Goal: Communication & Community: Connect with others

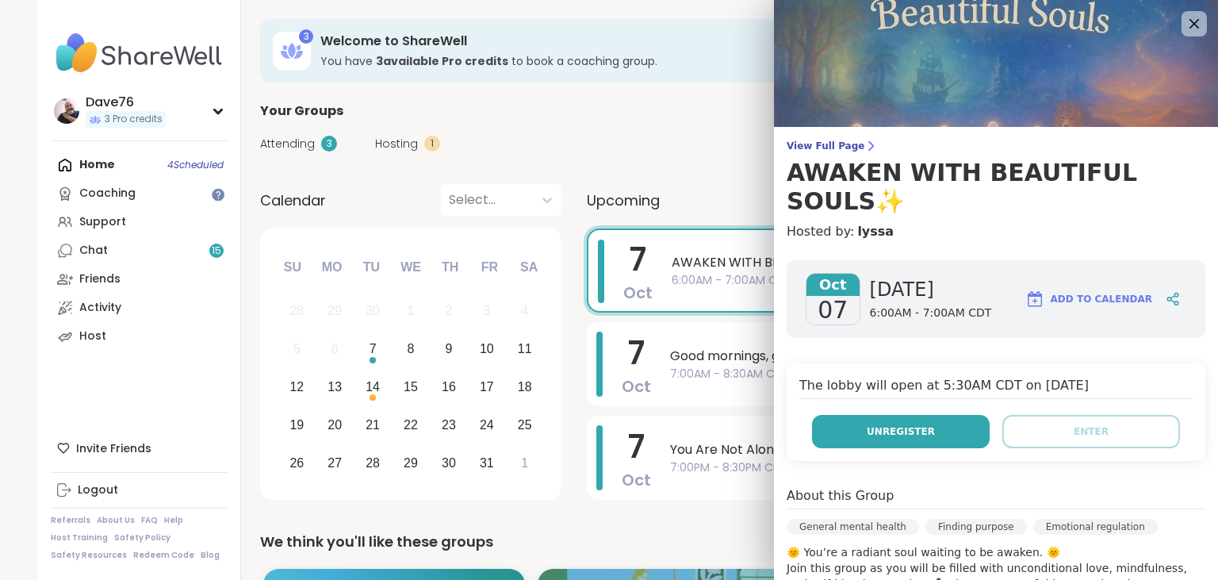
click at [922, 424] on span "Unregister" at bounding box center [901, 431] width 68 height 14
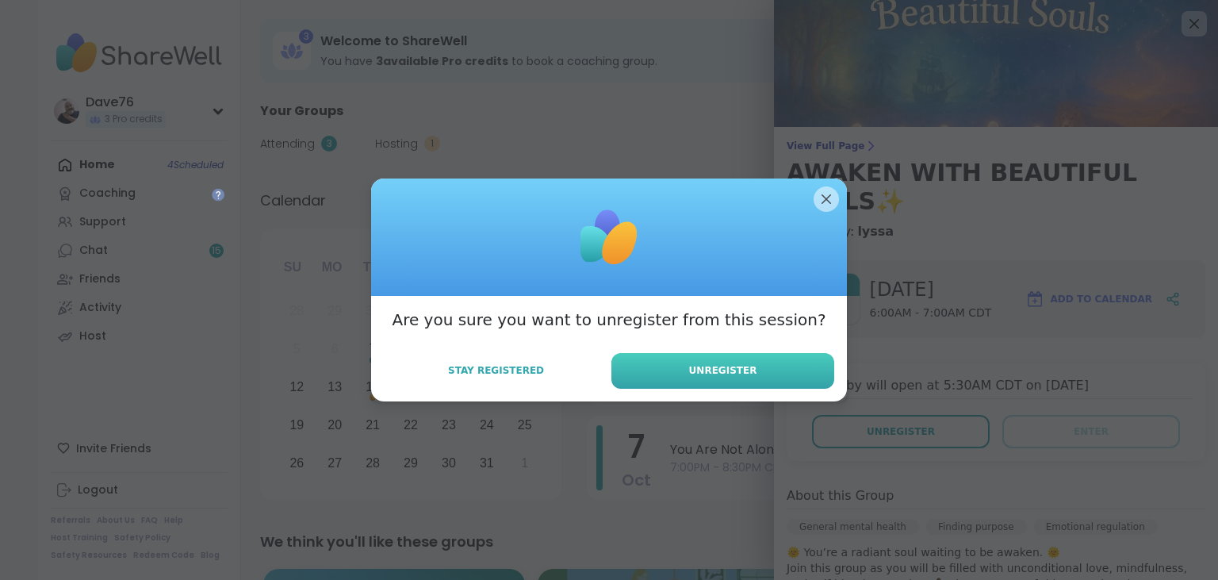
click at [766, 374] on button "Unregister" at bounding box center [722, 371] width 223 height 36
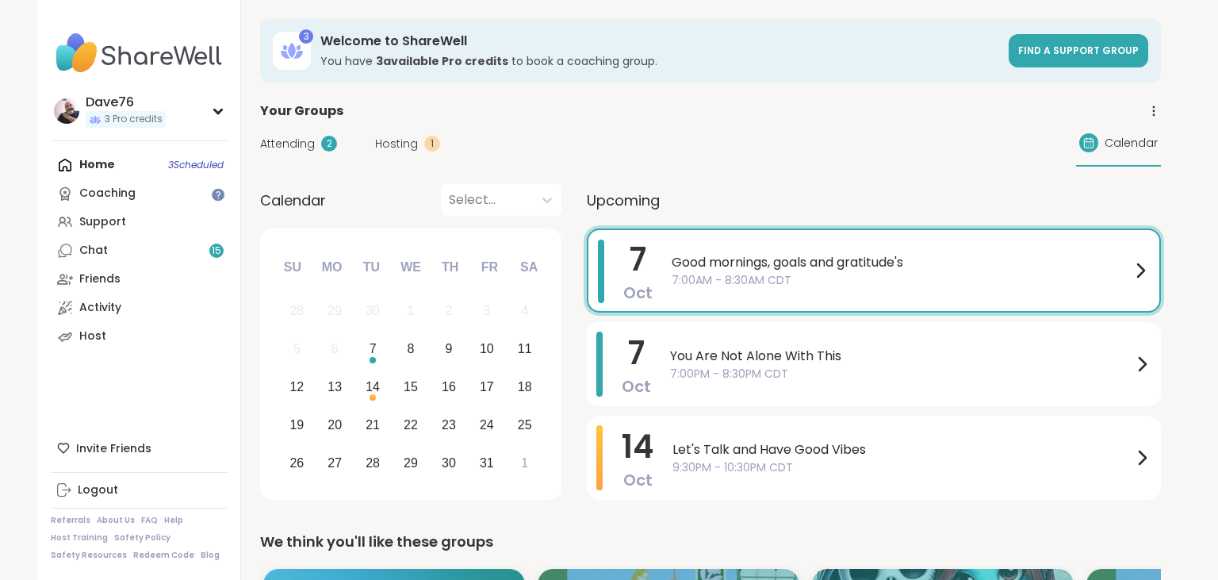
click at [858, 274] on span "7:00AM - 8:30AM CDT" at bounding box center [901, 280] width 459 height 17
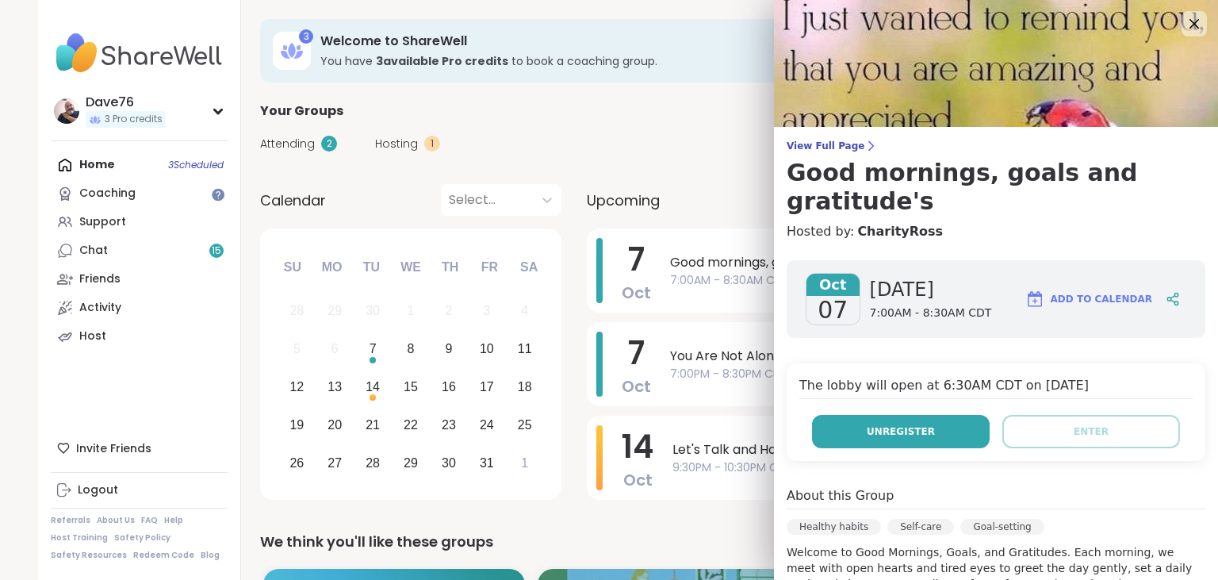
click at [903, 424] on span "Unregister" at bounding box center [901, 431] width 68 height 14
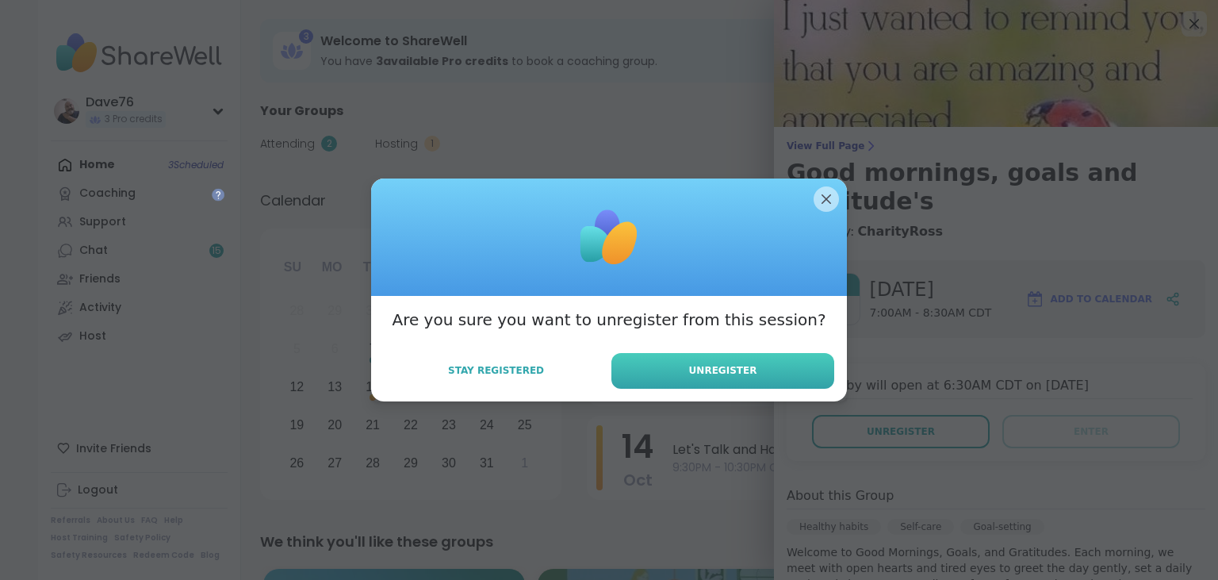
click at [765, 358] on button "Unregister" at bounding box center [722, 371] width 223 height 36
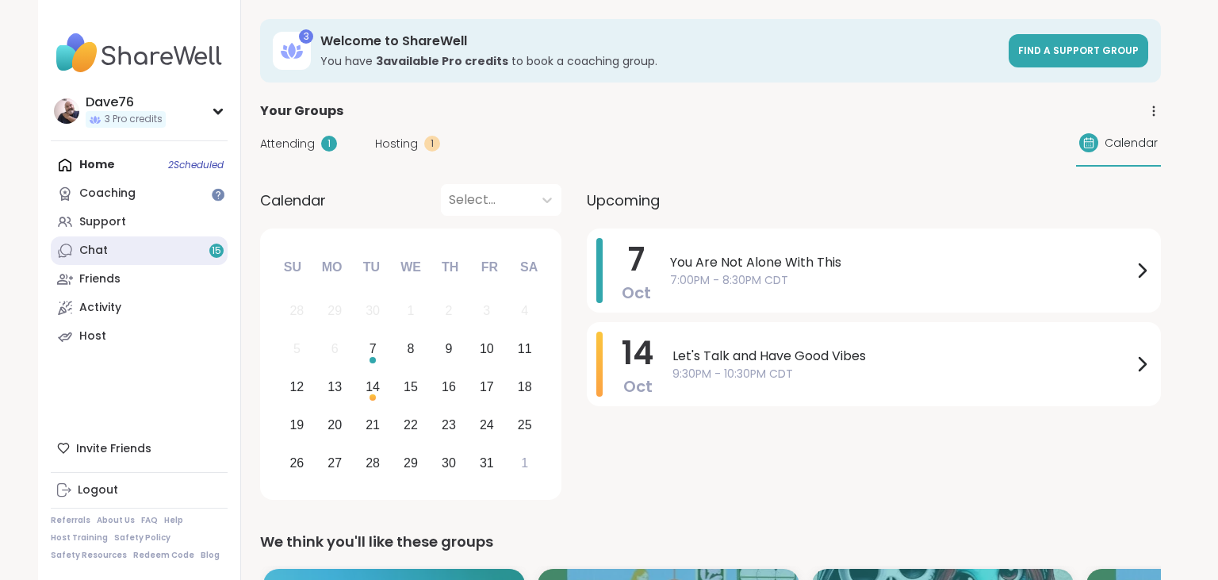
click at [133, 255] on link "Chat 15" at bounding box center [139, 250] width 177 height 29
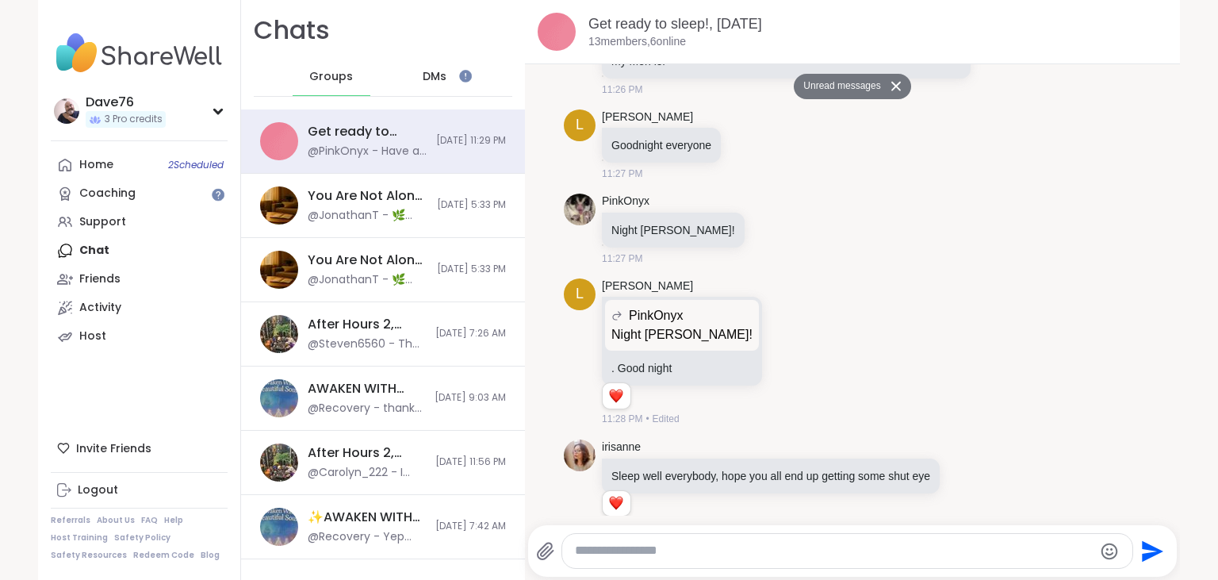
click at [839, 85] on button "Unread messages" at bounding box center [839, 86] width 91 height 25
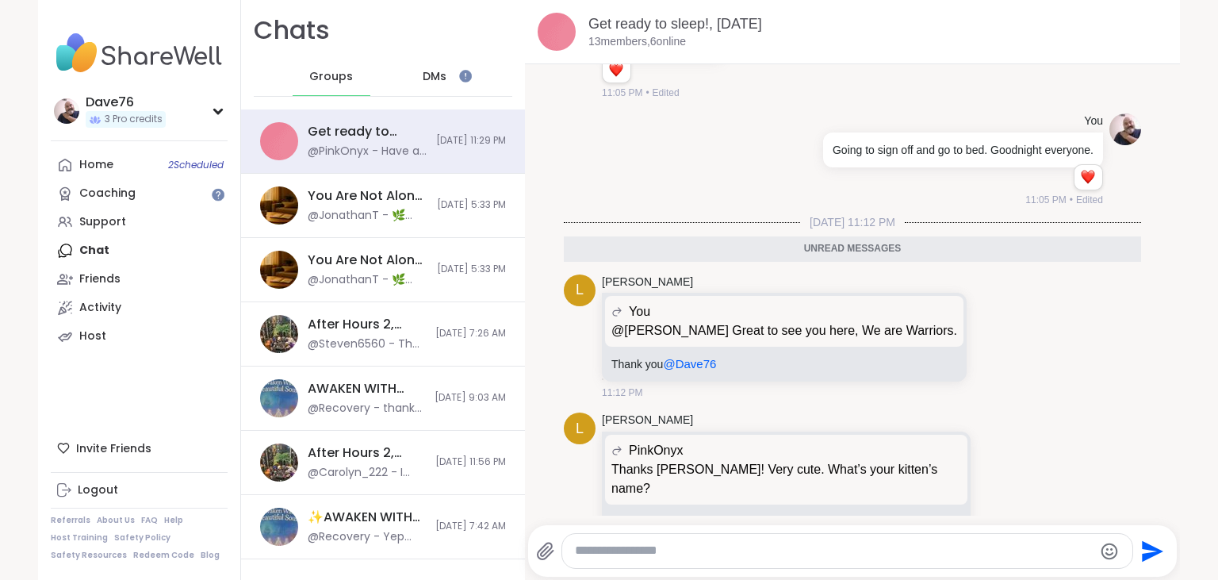
scroll to position [3, 0]
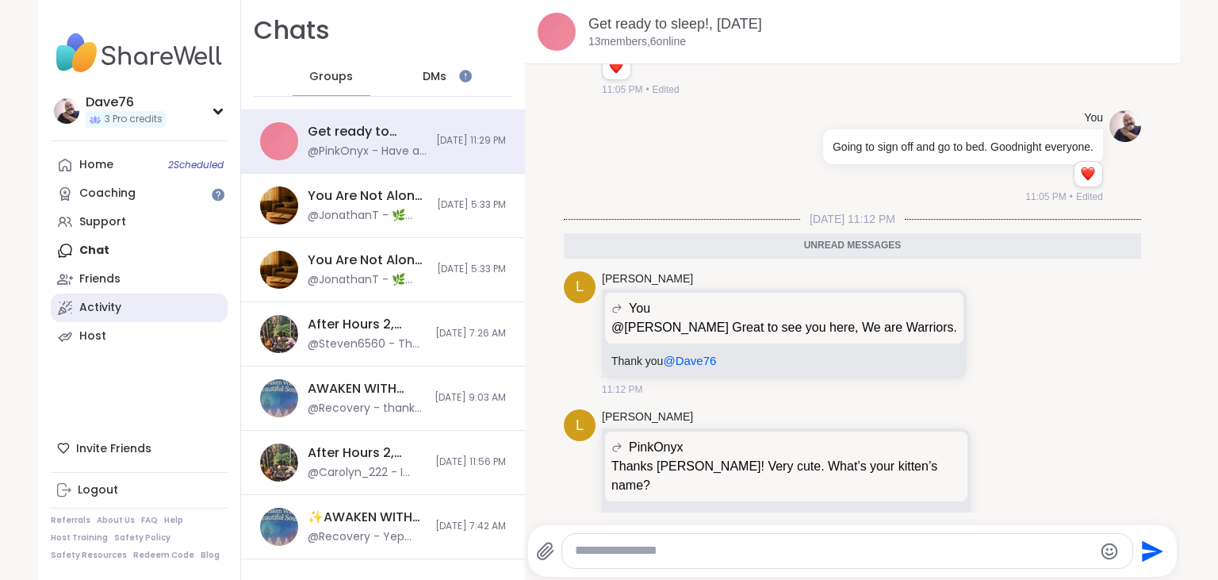
click at [109, 301] on div "Activity" at bounding box center [100, 308] width 42 height 16
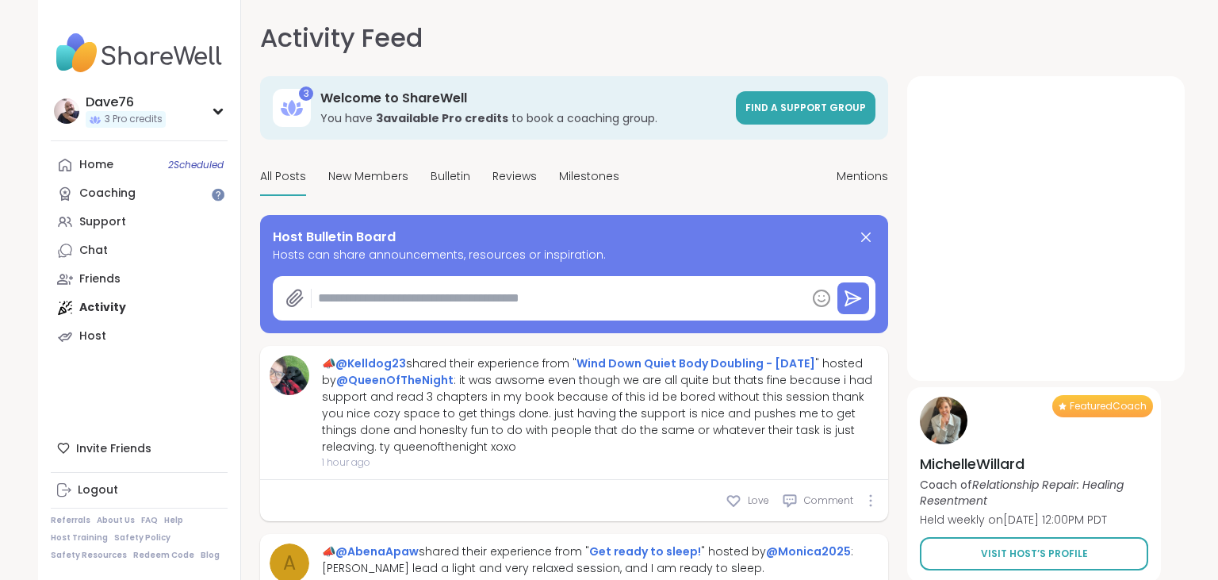
type textarea "*"
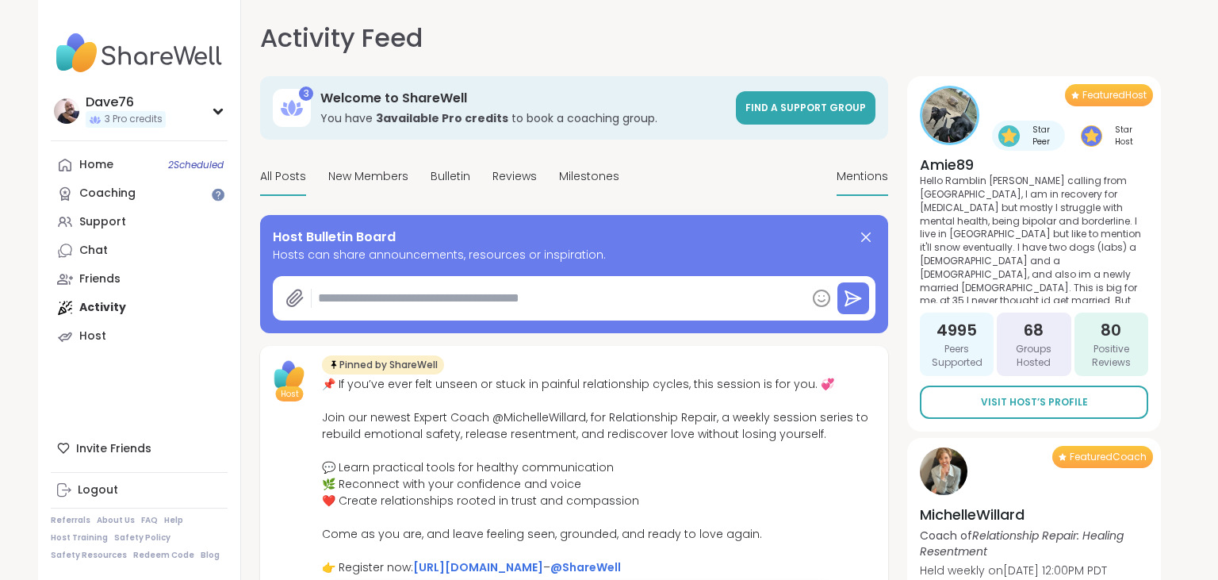
click at [860, 173] on span "Mentions" at bounding box center [863, 176] width 52 height 17
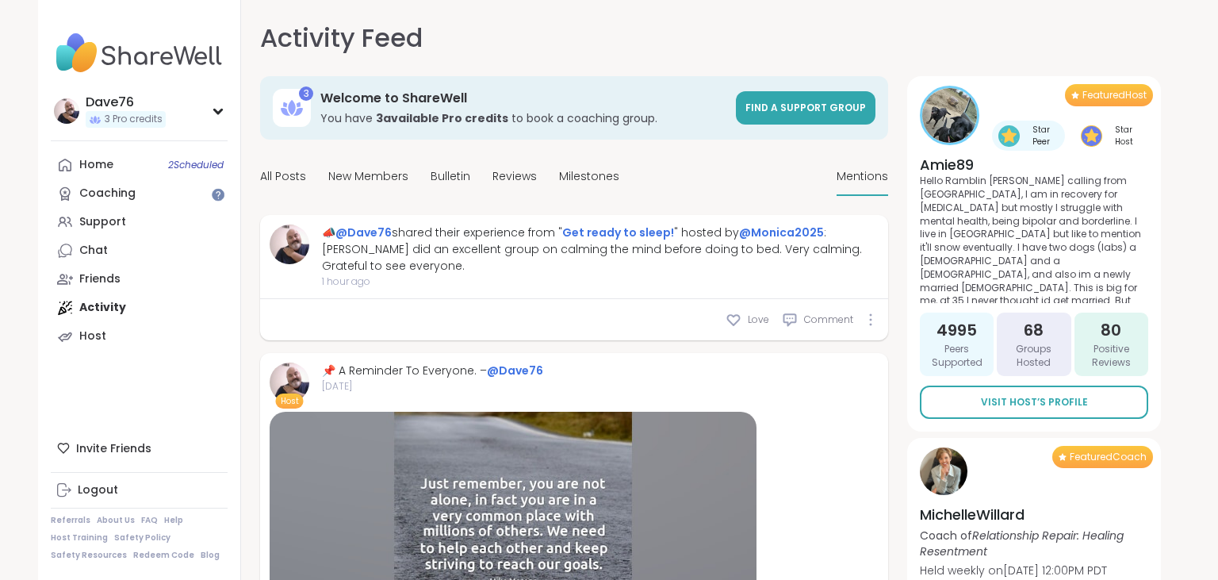
scroll to position [552, 0]
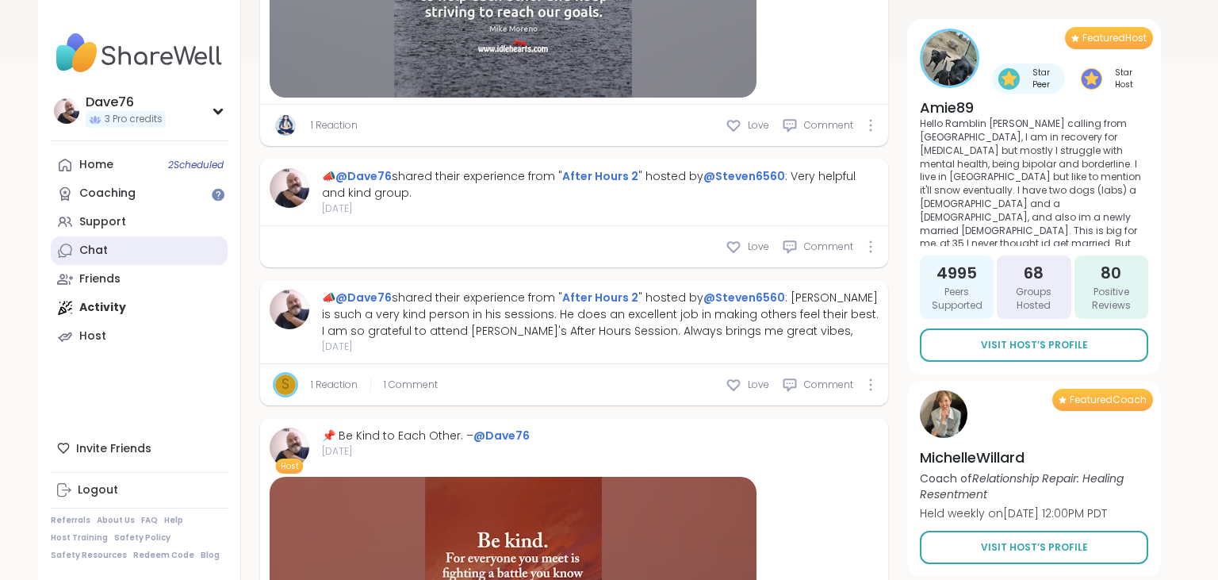
click at [119, 249] on link "Chat" at bounding box center [139, 250] width 177 height 29
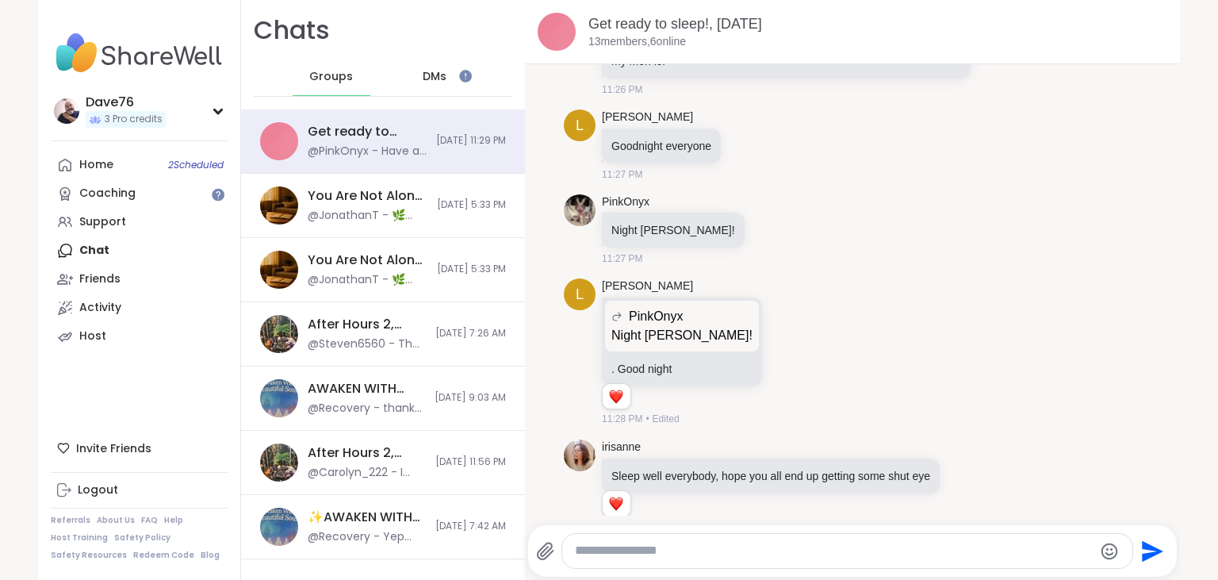
click at [435, 80] on span "DMs" at bounding box center [435, 77] width 24 height 16
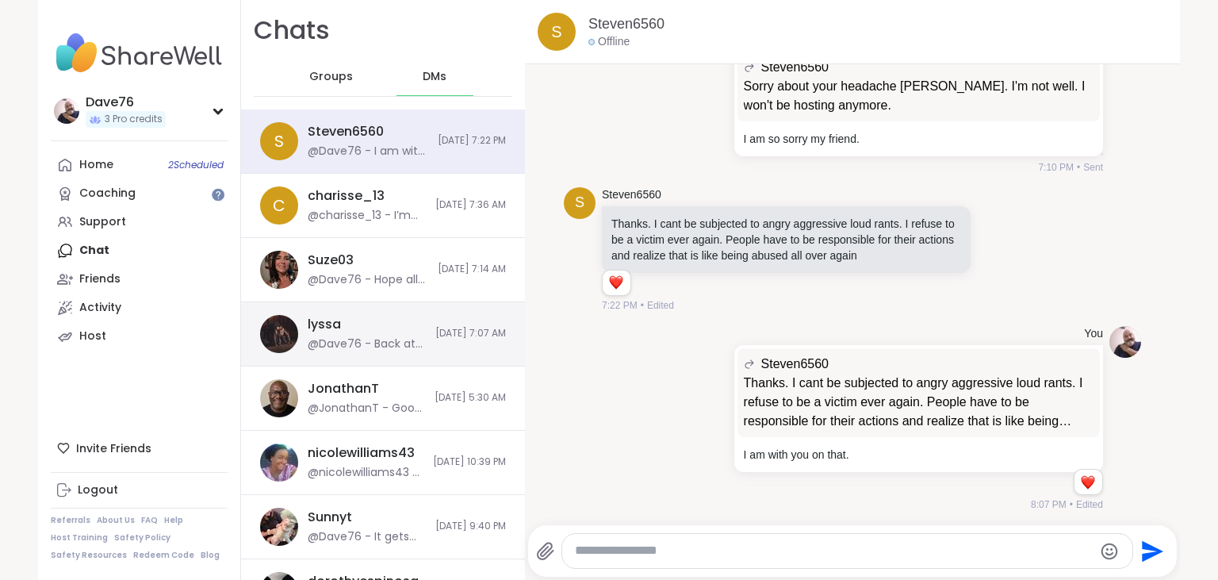
click at [366, 323] on div "lyssa @Dave76 - Back at you" at bounding box center [367, 334] width 118 height 36
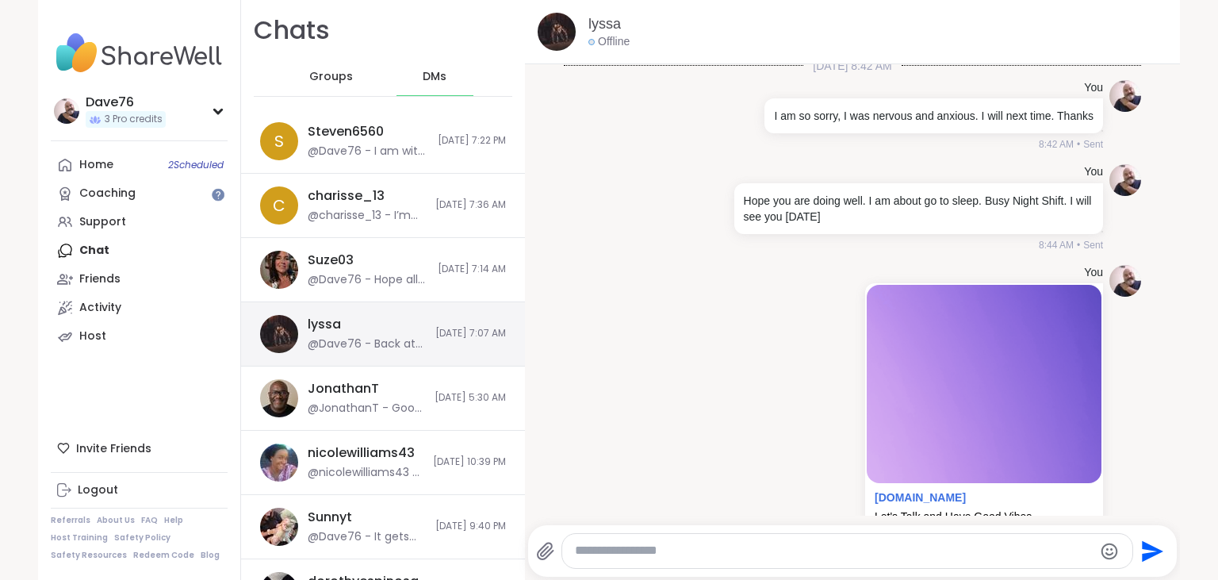
scroll to position [3402, 0]
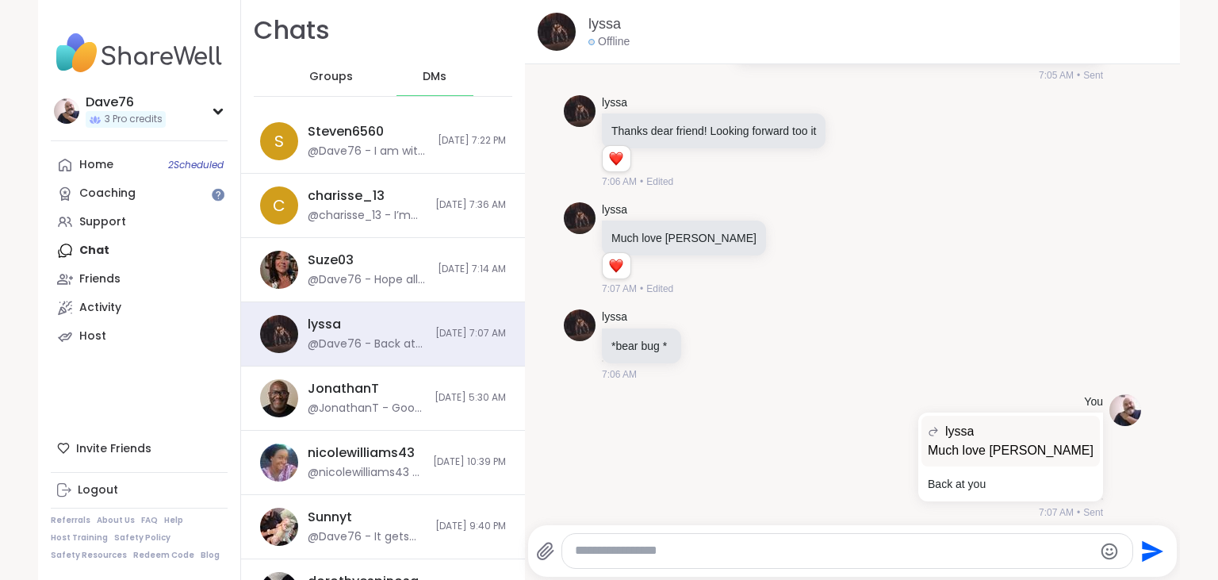
click at [690, 547] on textarea "Type your message" at bounding box center [834, 550] width 518 height 17
type textarea "*"
click at [145, 171] on link "Home 2 Scheduled" at bounding box center [139, 165] width 177 height 29
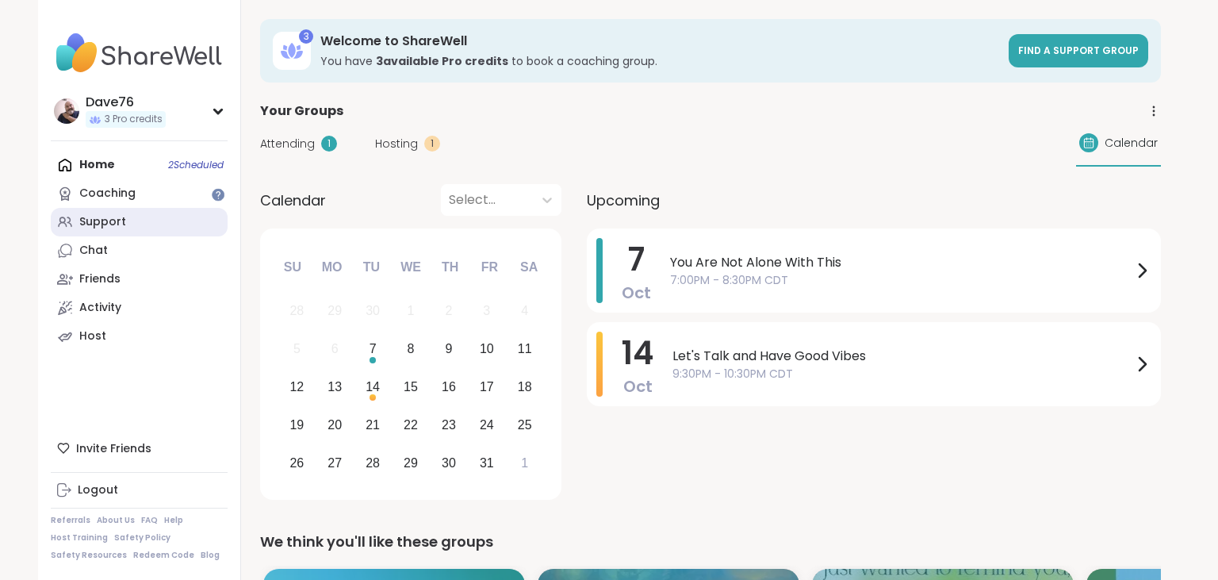
click at [110, 212] on link "Support" at bounding box center [139, 222] width 177 height 29
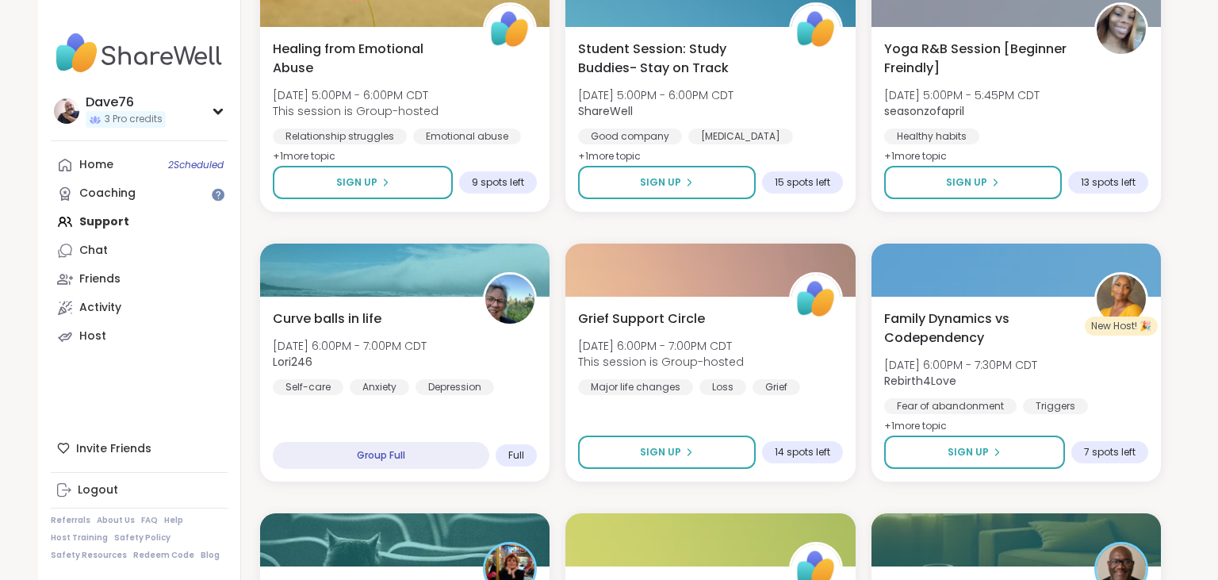
scroll to position [2996, 0]
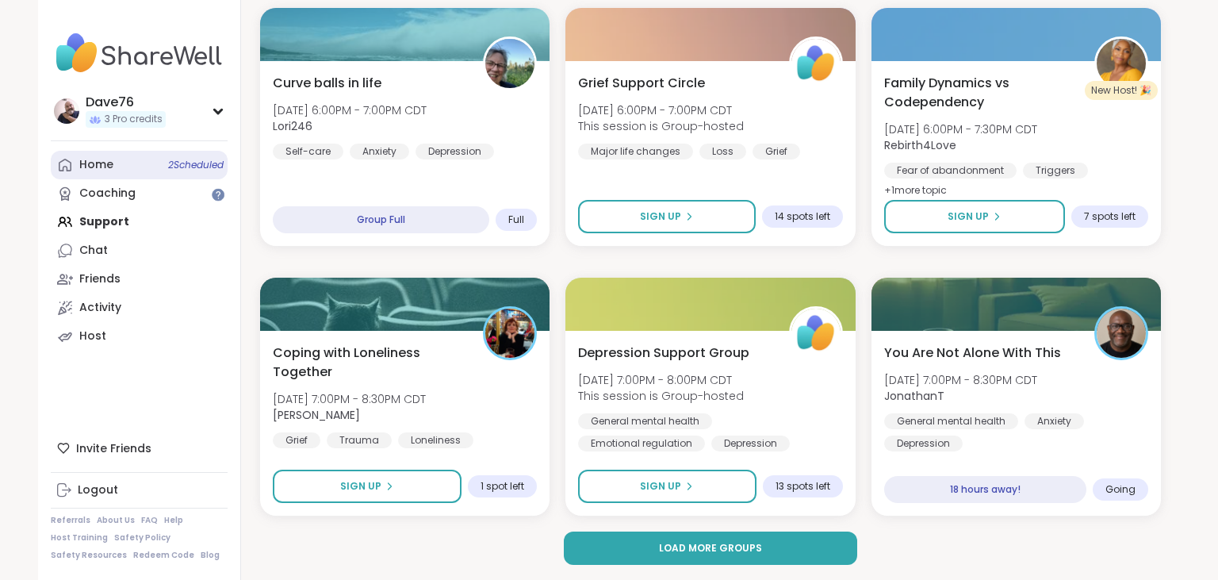
click at [88, 167] on div "Home 2 Scheduled" at bounding box center [96, 165] width 34 height 16
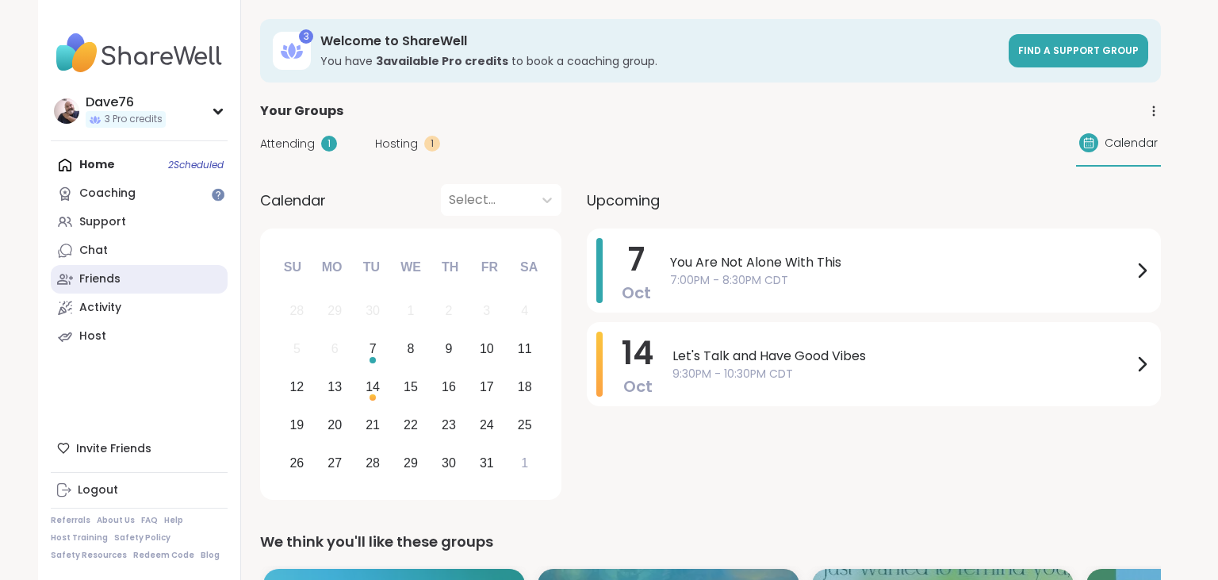
click at [106, 275] on div "Friends" at bounding box center [99, 279] width 41 height 16
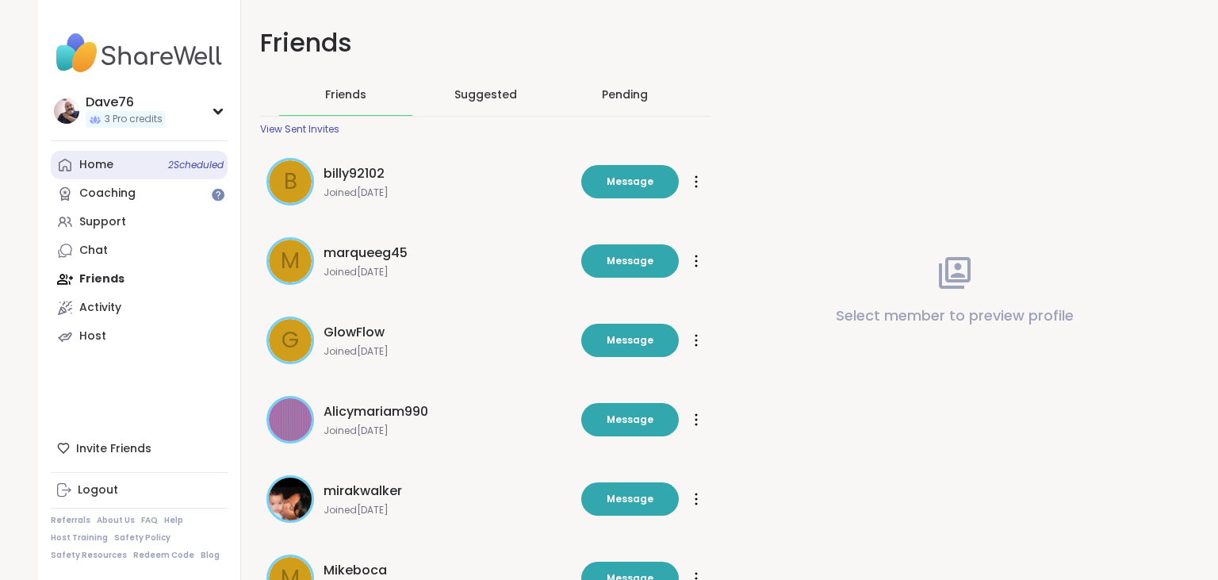
click at [109, 169] on div "Home 2 Scheduled" at bounding box center [96, 165] width 34 height 16
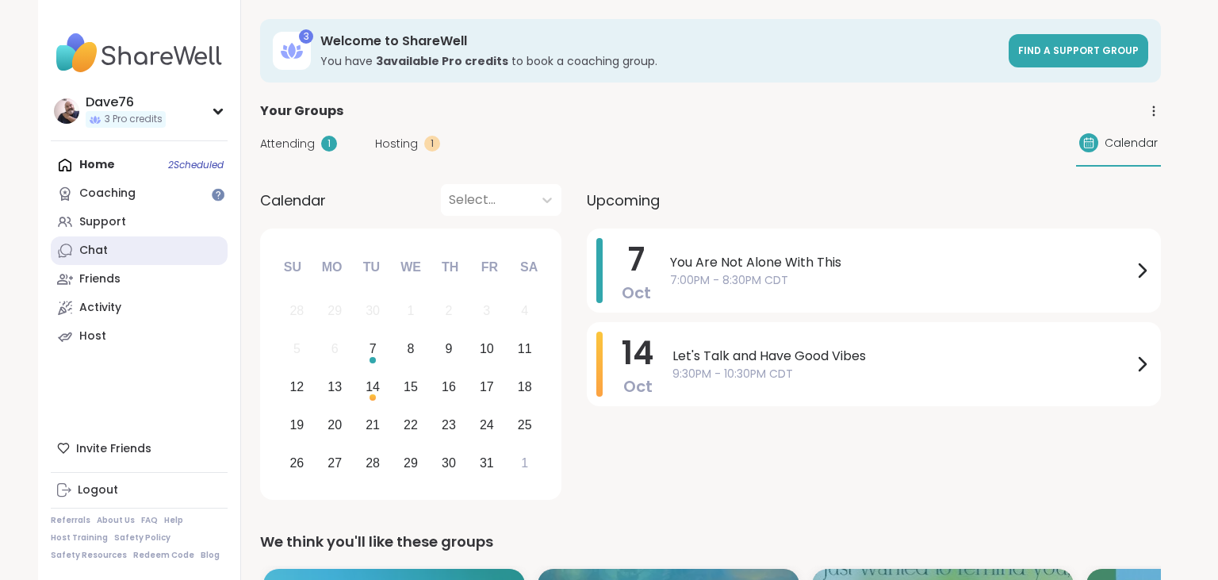
click at [102, 254] on div "Chat" at bounding box center [93, 251] width 29 height 16
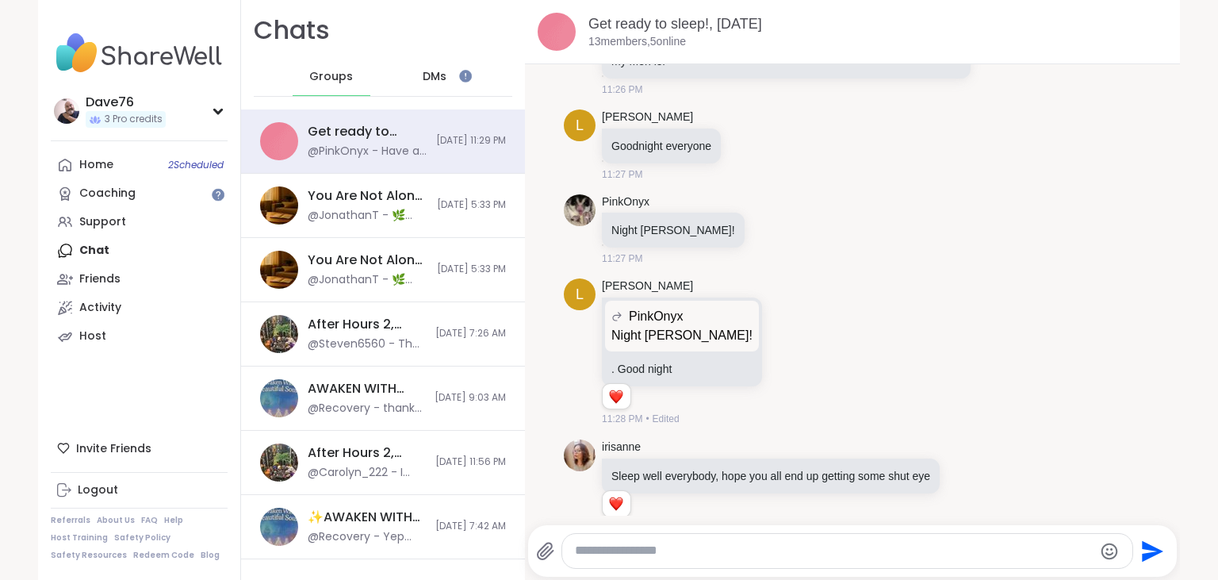
click at [1183, 502] on div "Dave76 3 Pro credits Dave76 3 Pro credits Profile Membership Settings Help Home…" at bounding box center [609, 290] width 1218 height 580
click at [634, 194] on link "PinkOnyx" at bounding box center [626, 202] width 48 height 16
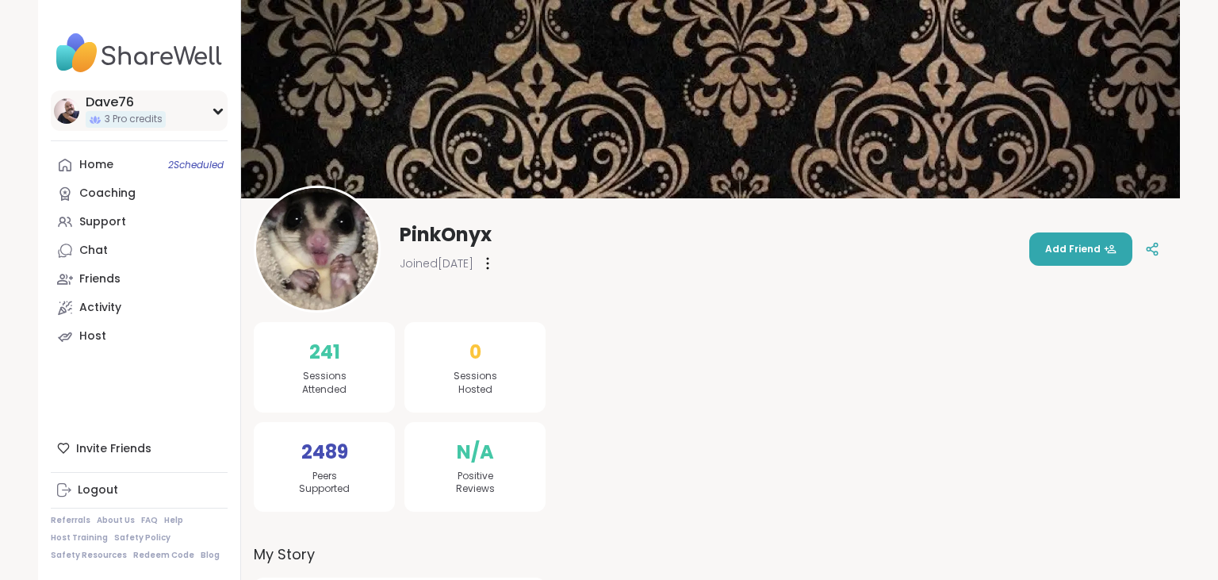
click at [121, 96] on div "Dave76" at bounding box center [126, 102] width 80 height 17
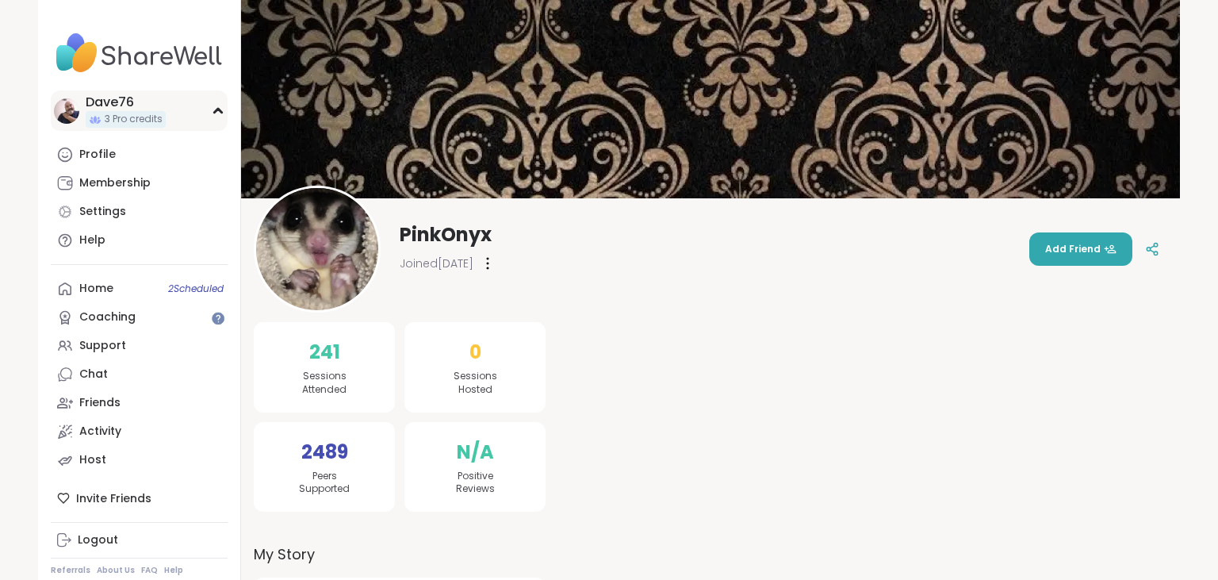
click at [115, 100] on div "Dave76" at bounding box center [126, 102] width 80 height 17
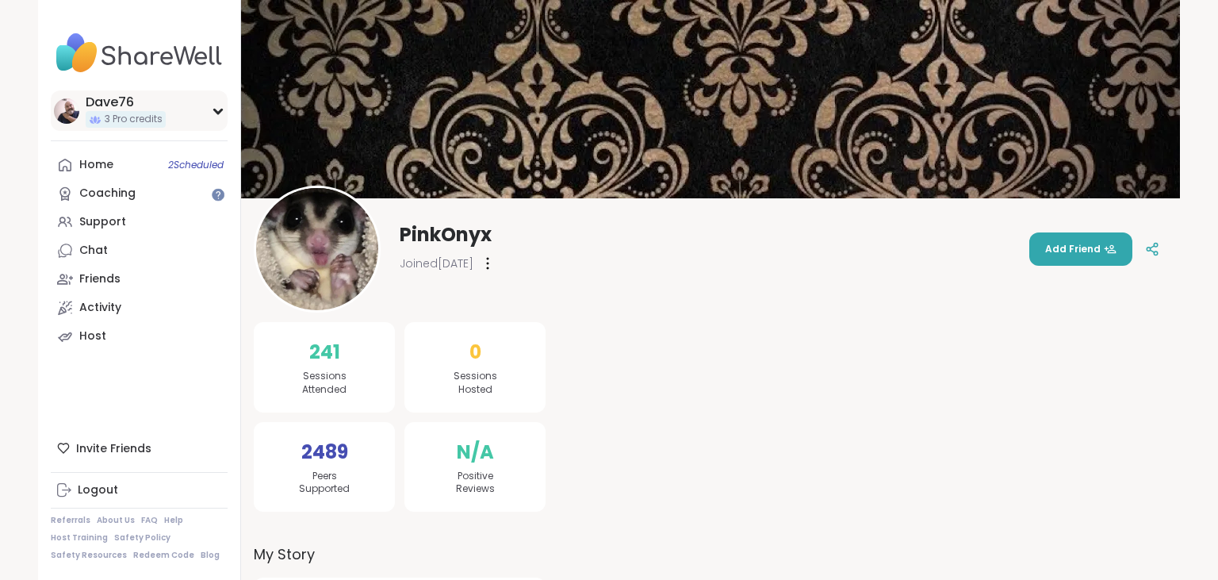
click at [115, 100] on div "Dave76" at bounding box center [126, 102] width 80 height 17
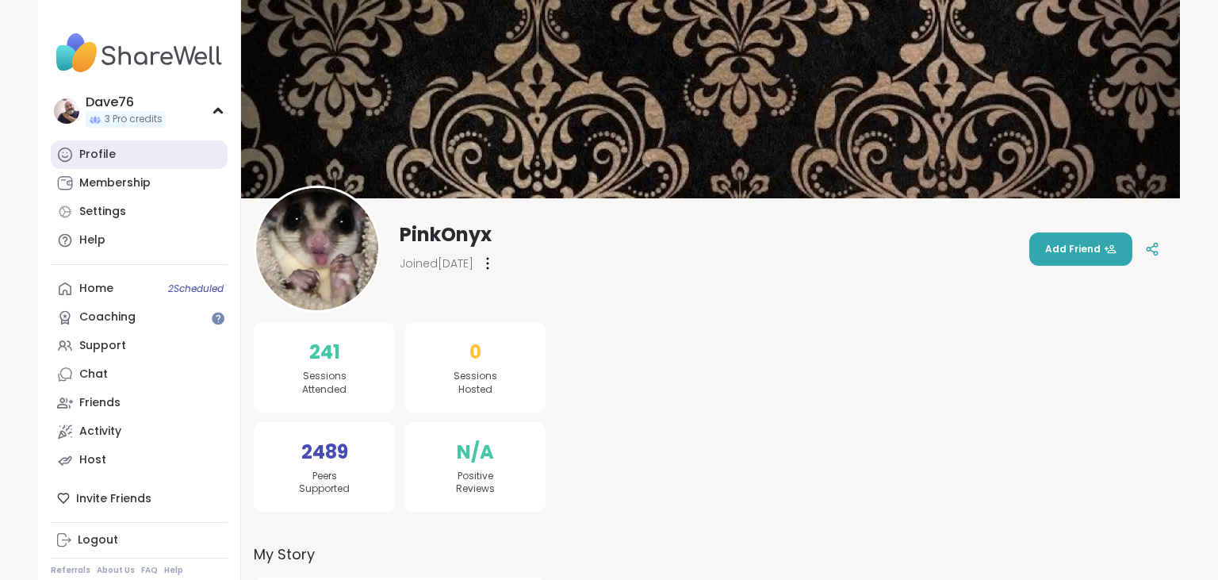
click at [100, 156] on div "Profile" at bounding box center [97, 155] width 36 height 16
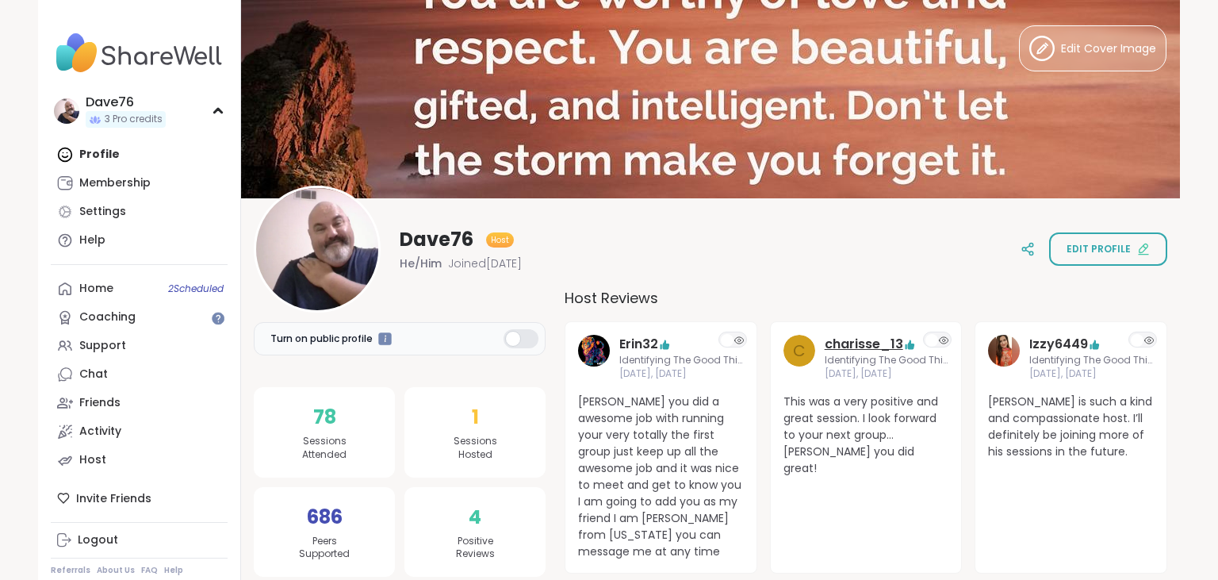
click at [860, 347] on link "charisse_13" at bounding box center [864, 344] width 79 height 19
click at [113, 283] on link "Home 2 Scheduled" at bounding box center [139, 288] width 177 height 29
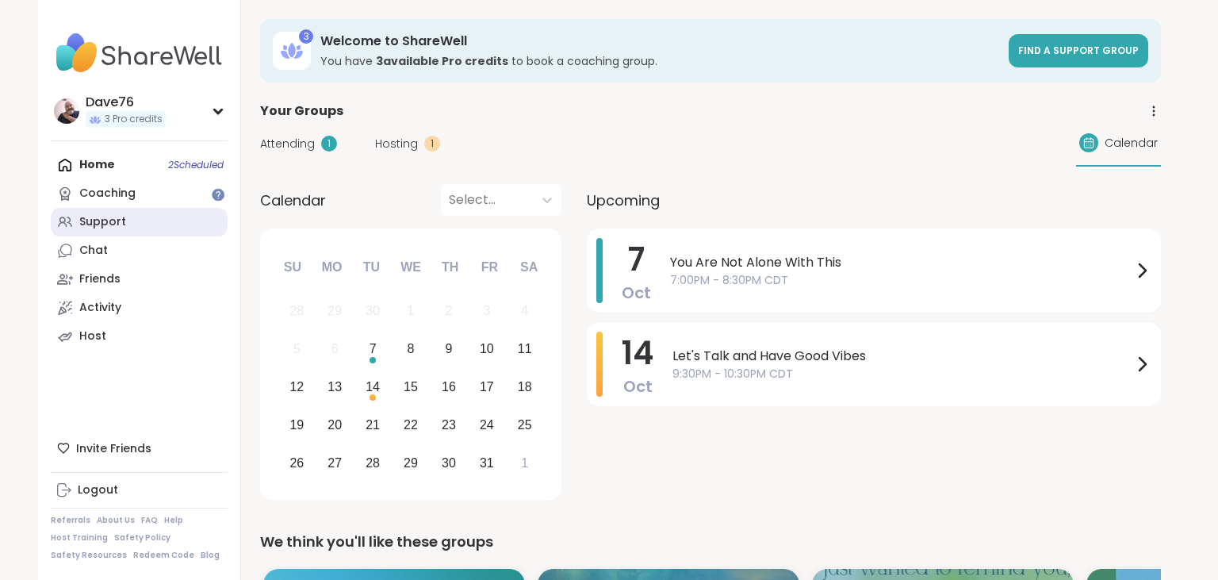
click at [118, 230] on link "Support" at bounding box center [139, 222] width 177 height 29
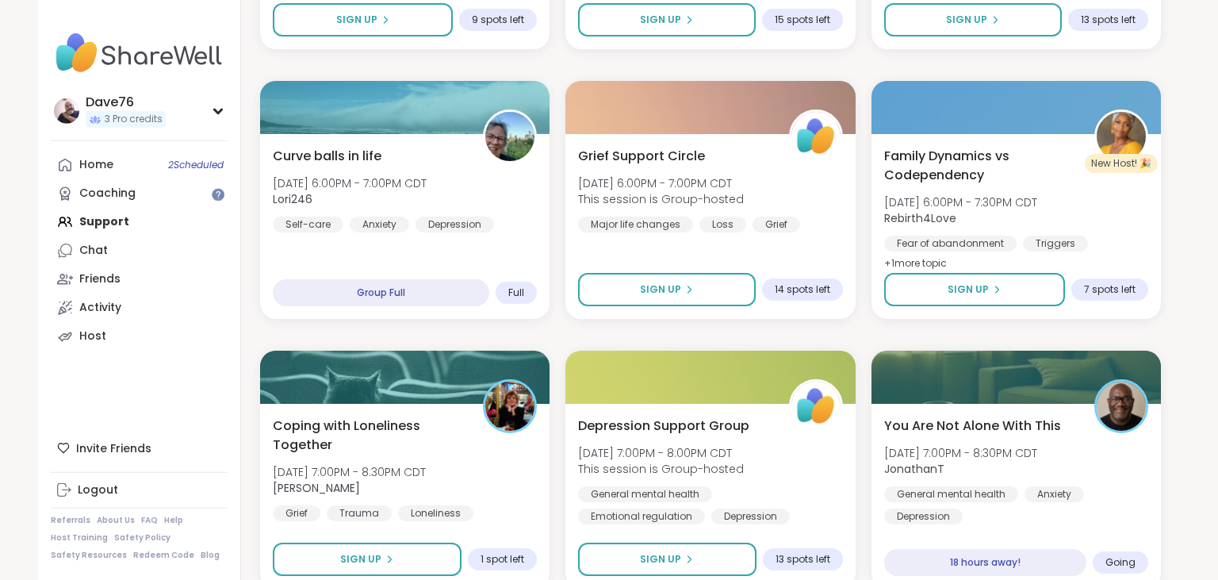
scroll to position [2996, 0]
